Goal: Task Accomplishment & Management: Use online tool/utility

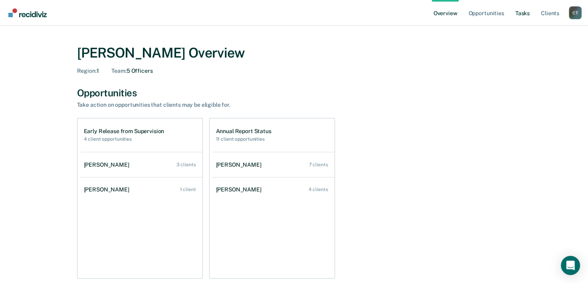
click at [522, 13] on link "Tasks" at bounding box center [523, 13] width 18 height 26
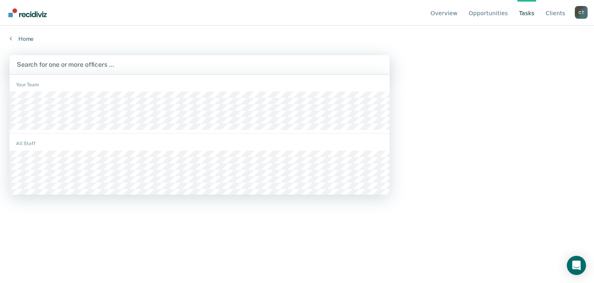
click at [73, 60] on div at bounding box center [200, 64] width 366 height 9
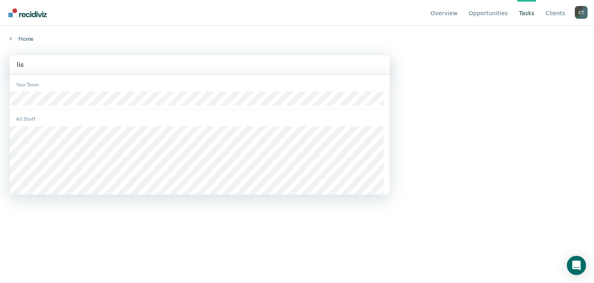
type input "[PERSON_NAME]"
